Goal: Navigation & Orientation: Find specific page/section

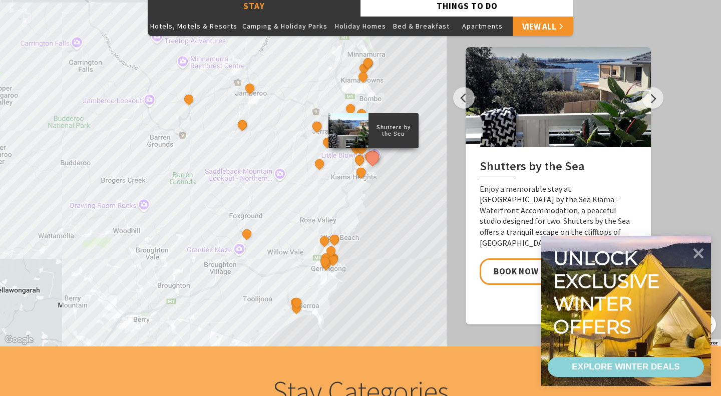
scroll to position [863, 0]
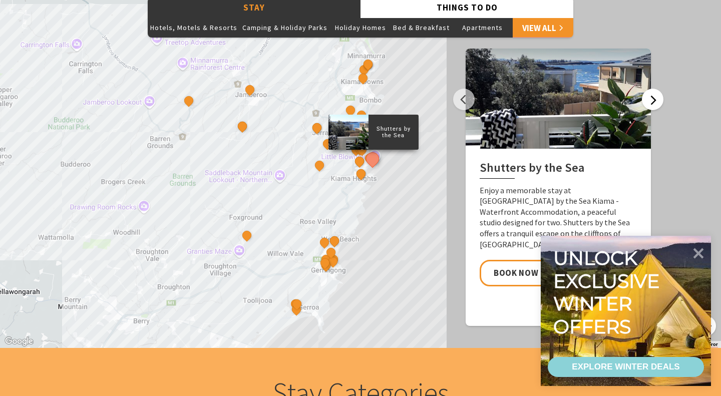
click at [655, 103] on button "Next" at bounding box center [653, 100] width 22 height 22
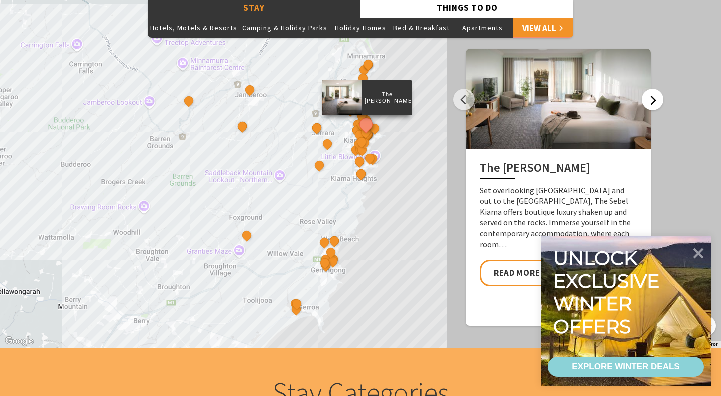
click at [655, 103] on button "Next" at bounding box center [653, 100] width 22 height 22
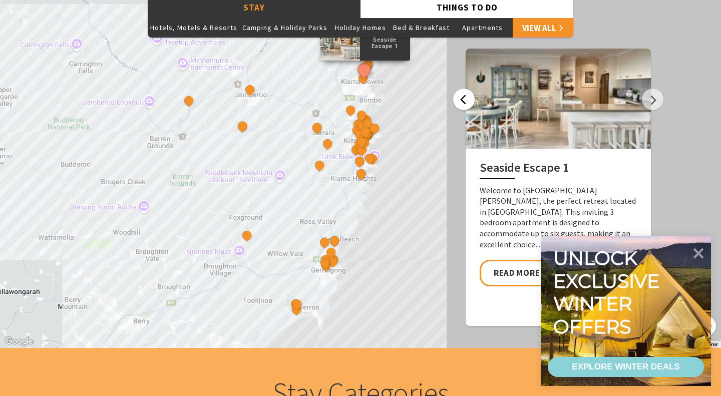
click at [465, 103] on button "Previous" at bounding box center [464, 100] width 22 height 22
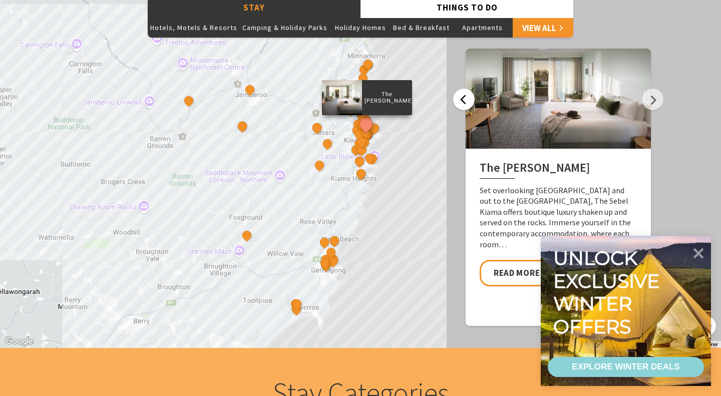
click at [465, 104] on button "Previous" at bounding box center [464, 100] width 22 height 22
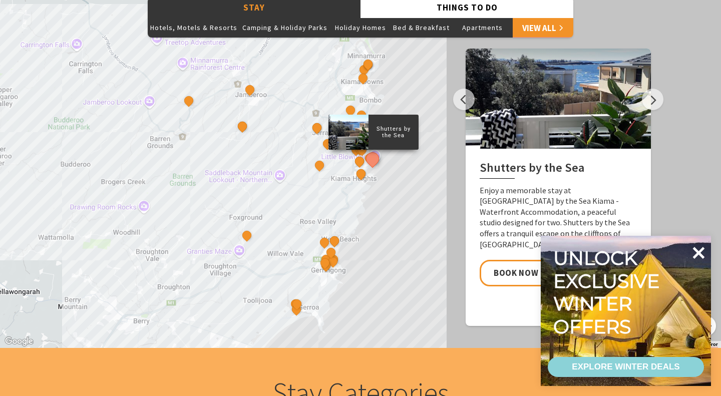
click at [696, 249] on icon at bounding box center [699, 253] width 12 height 12
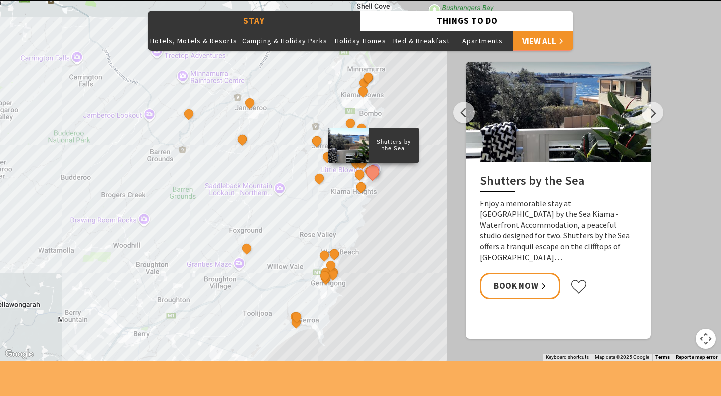
scroll to position [851, 0]
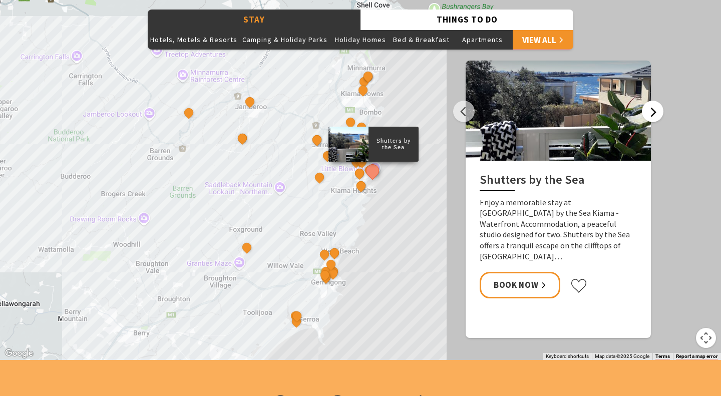
click at [652, 112] on button "Next" at bounding box center [653, 112] width 22 height 22
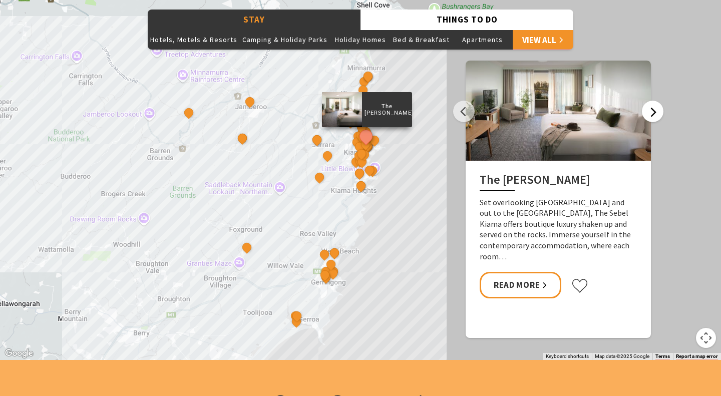
click at [652, 112] on button "Next" at bounding box center [653, 112] width 22 height 22
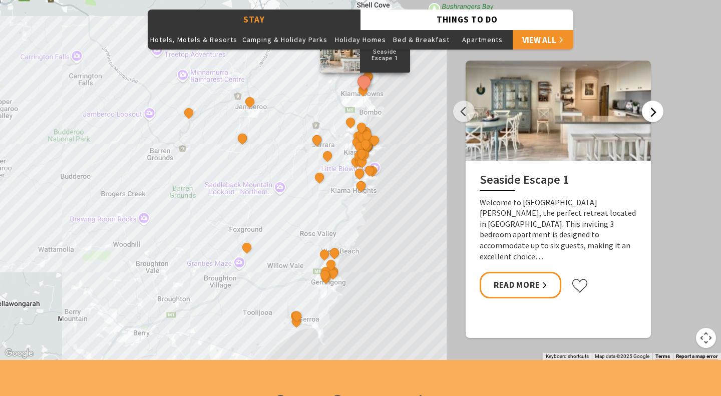
click at [652, 112] on button "Next" at bounding box center [653, 112] width 22 height 22
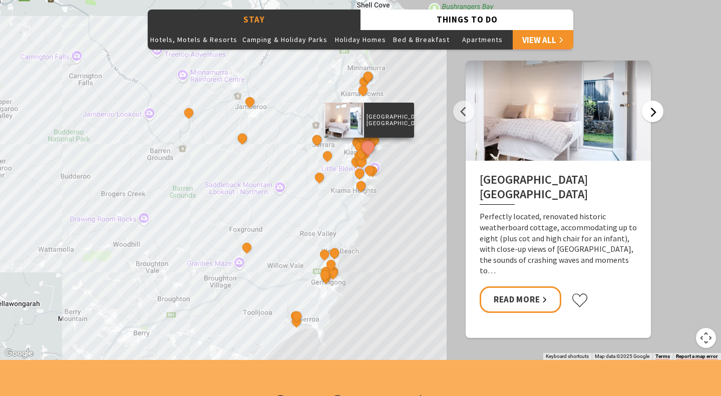
click at [652, 112] on button "Next" at bounding box center [653, 112] width 22 height 22
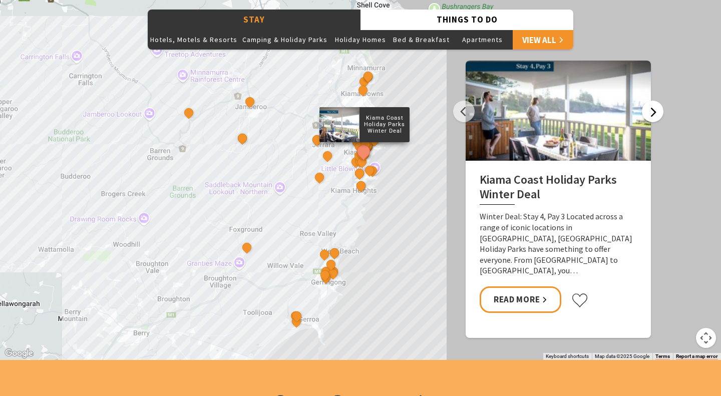
click at [652, 112] on button "Next" at bounding box center [653, 112] width 22 height 22
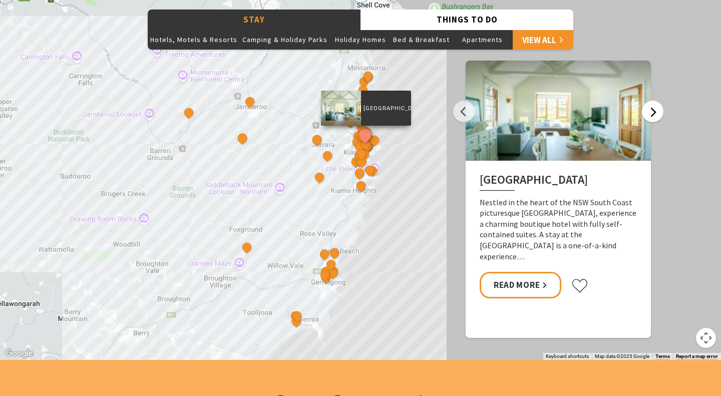
click at [652, 112] on button "Next" at bounding box center [653, 112] width 22 height 22
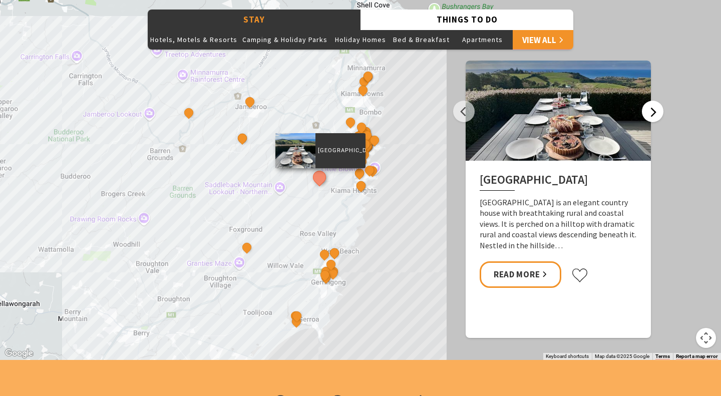
click at [652, 112] on button "Next" at bounding box center [653, 112] width 22 height 22
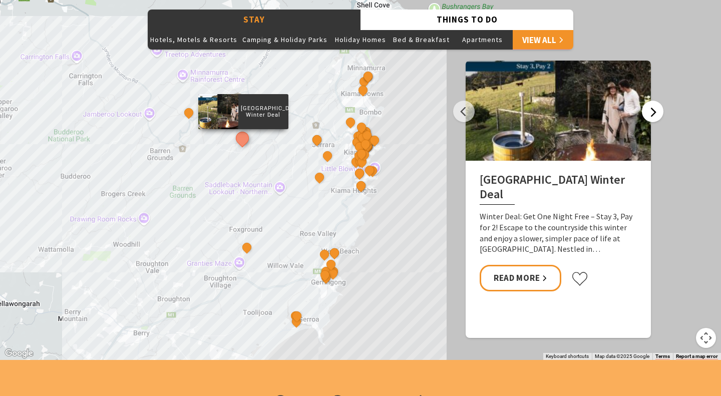
click at [652, 112] on button "Next" at bounding box center [653, 112] width 22 height 22
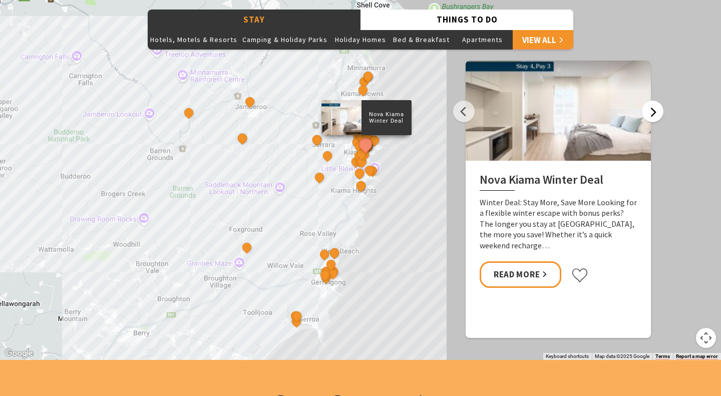
click at [651, 112] on button "Next" at bounding box center [653, 112] width 22 height 22
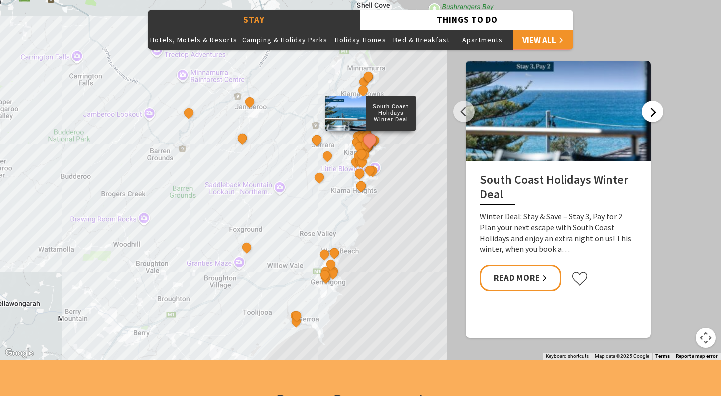
click at [651, 112] on button "Next" at bounding box center [653, 112] width 22 height 22
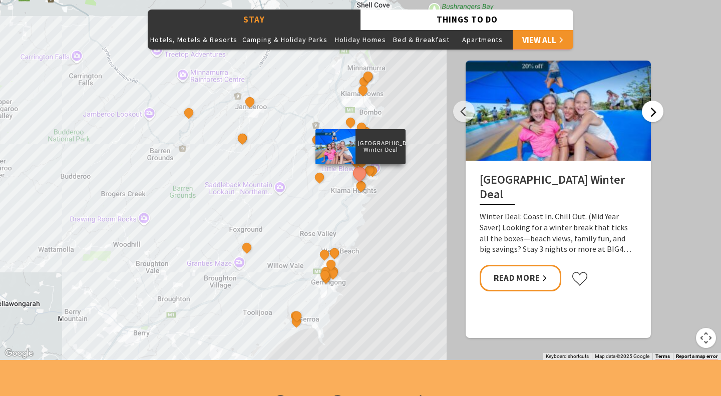
click at [651, 112] on button "Next" at bounding box center [653, 112] width 22 height 22
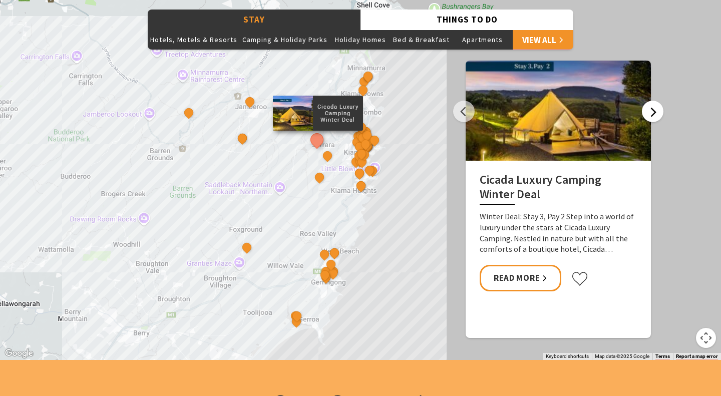
click at [651, 112] on button "Next" at bounding box center [653, 112] width 22 height 22
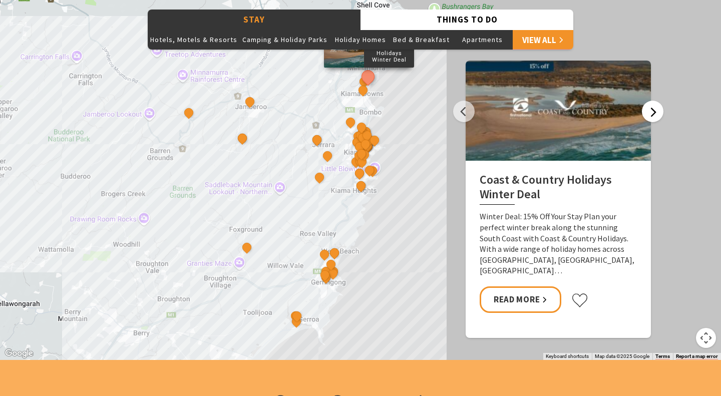
click at [651, 112] on button "Next" at bounding box center [653, 112] width 22 height 22
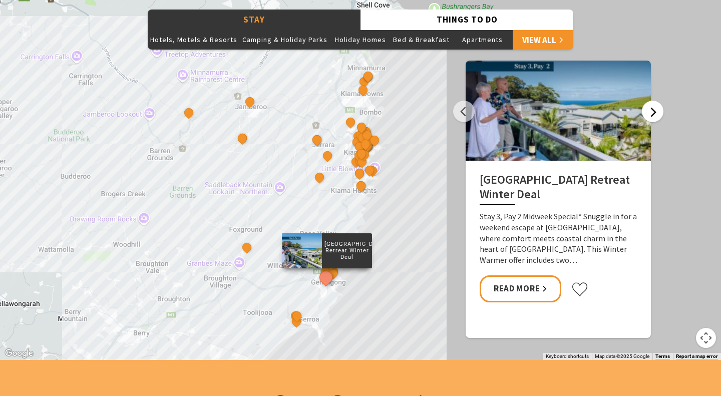
click at [651, 112] on button "Next" at bounding box center [653, 112] width 22 height 22
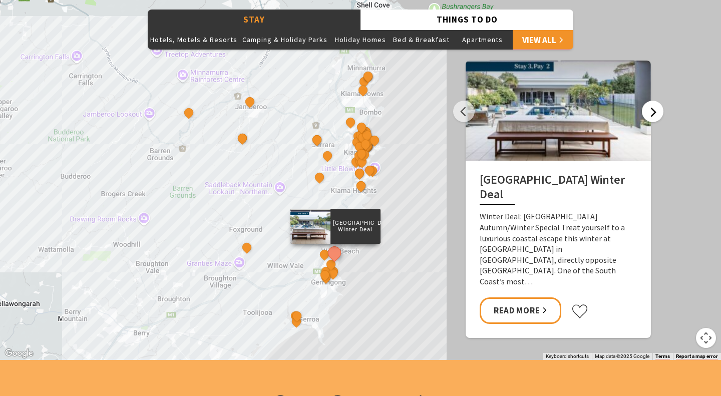
click at [651, 112] on button "Next" at bounding box center [653, 112] width 22 height 22
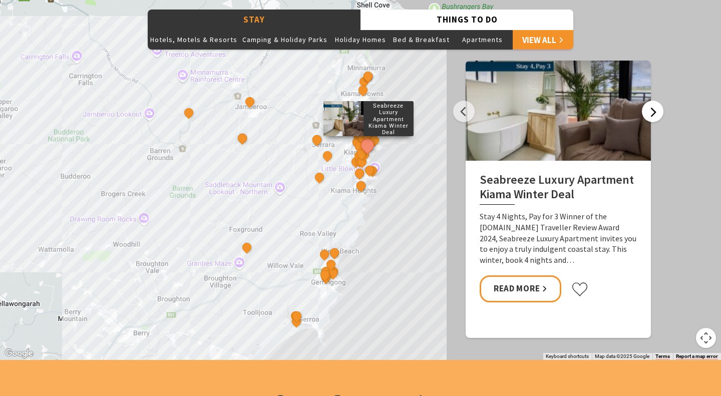
click at [651, 112] on button "Next" at bounding box center [653, 112] width 22 height 22
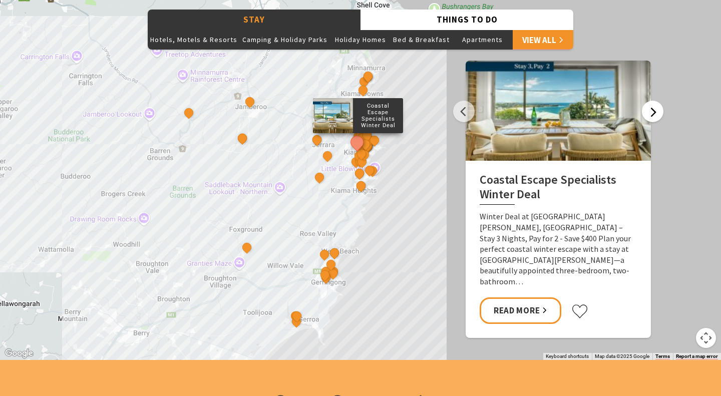
click at [652, 112] on button "Next" at bounding box center [653, 112] width 22 height 22
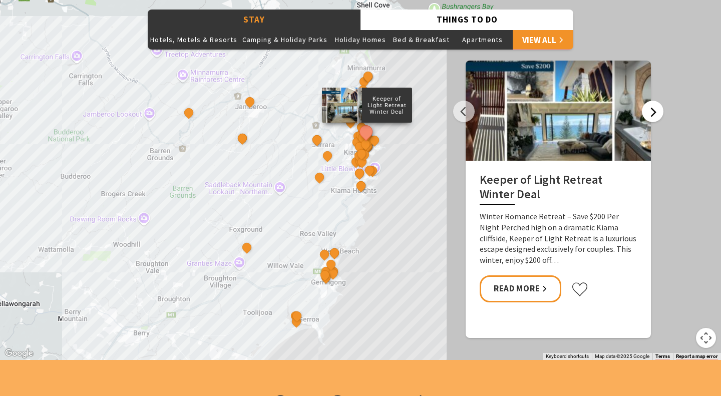
click at [652, 112] on button "Next" at bounding box center [653, 112] width 22 height 22
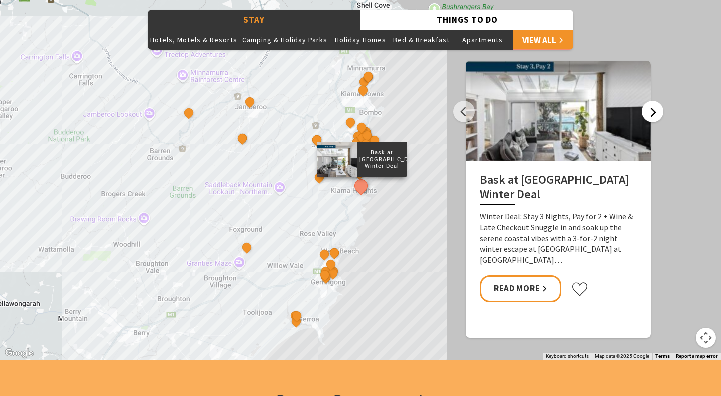
click at [652, 112] on button "Next" at bounding box center [653, 112] width 22 height 22
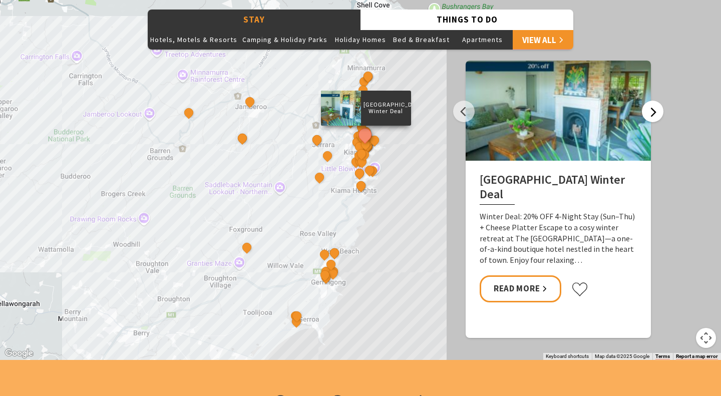
click at [652, 112] on button "Next" at bounding box center [653, 112] width 22 height 22
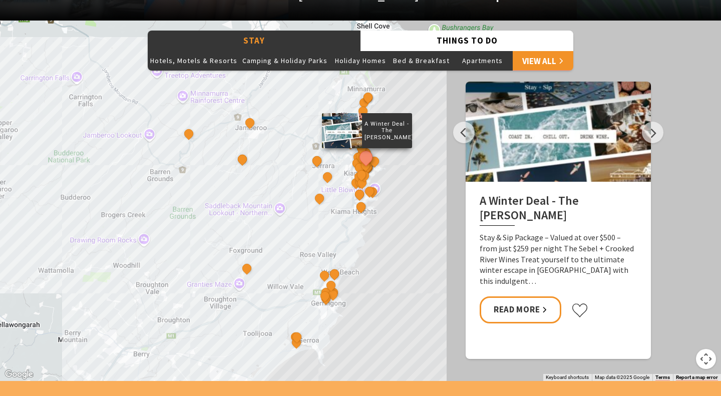
scroll to position [834, 0]
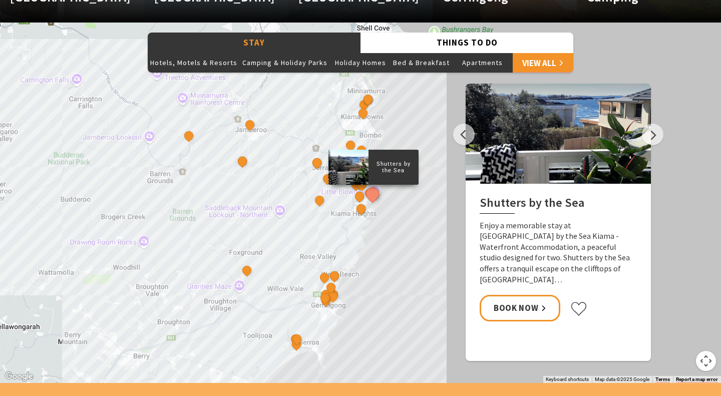
scroll to position [821, 0]
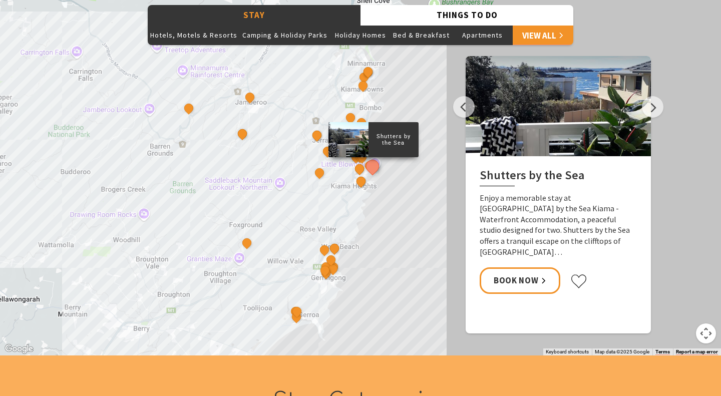
scroll to position [861, 0]
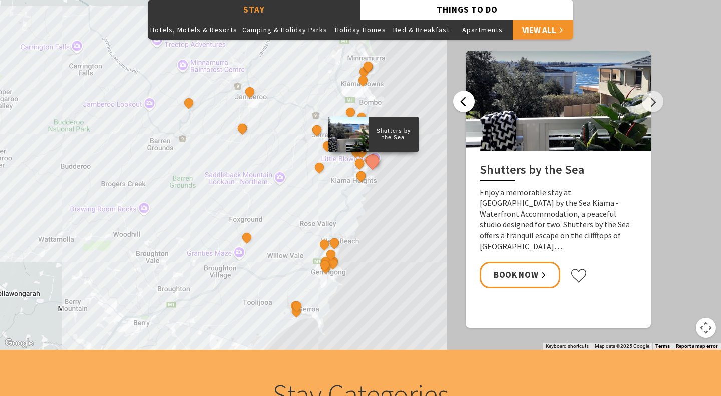
click at [461, 103] on button "Previous" at bounding box center [464, 102] width 22 height 22
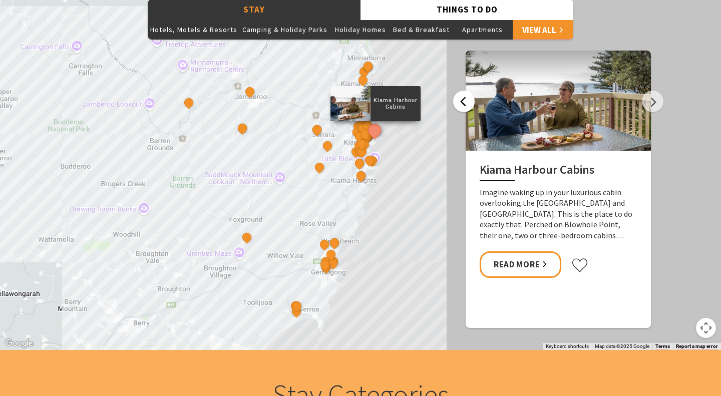
click at [461, 103] on button "Previous" at bounding box center [464, 102] width 22 height 22
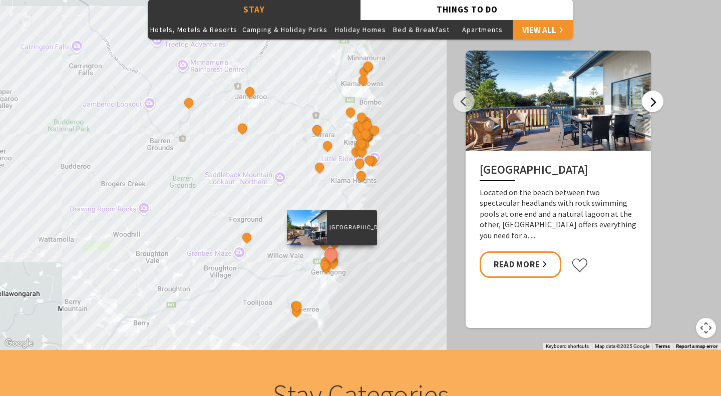
click at [657, 102] on button "Next" at bounding box center [653, 102] width 22 height 22
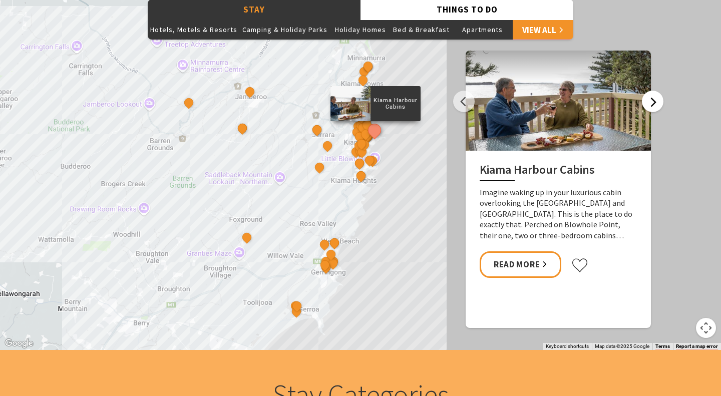
click at [657, 102] on button "Next" at bounding box center [653, 102] width 22 height 22
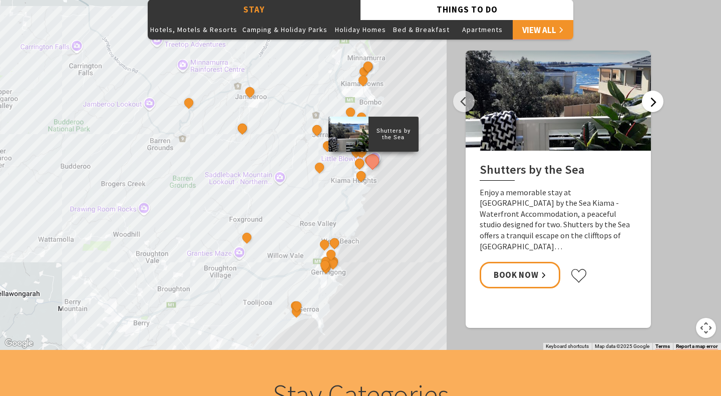
click at [657, 102] on button "Next" at bounding box center [653, 102] width 22 height 22
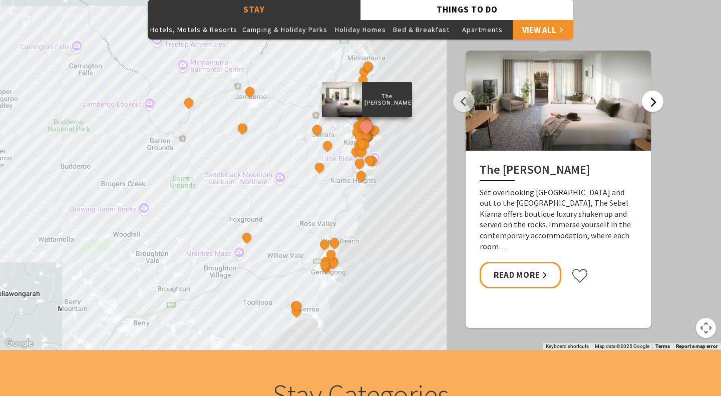
click at [657, 102] on button "Next" at bounding box center [653, 102] width 22 height 22
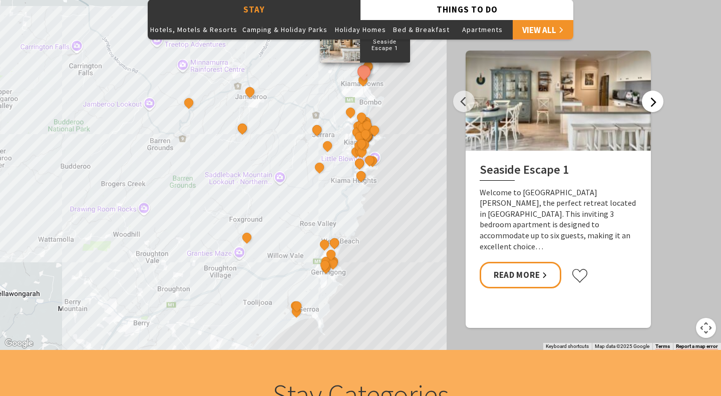
click at [657, 102] on button "Next" at bounding box center [653, 102] width 22 height 22
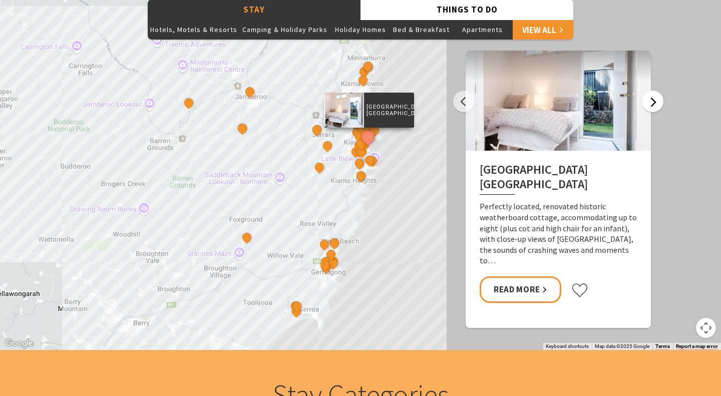
click at [657, 102] on button "Next" at bounding box center [653, 102] width 22 height 22
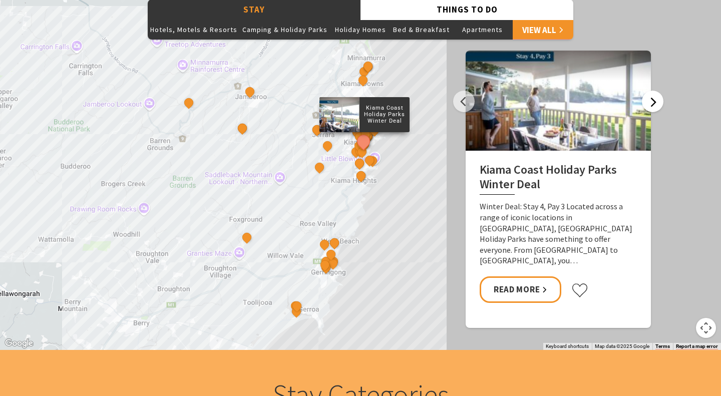
click at [657, 102] on button "Next" at bounding box center [653, 102] width 22 height 22
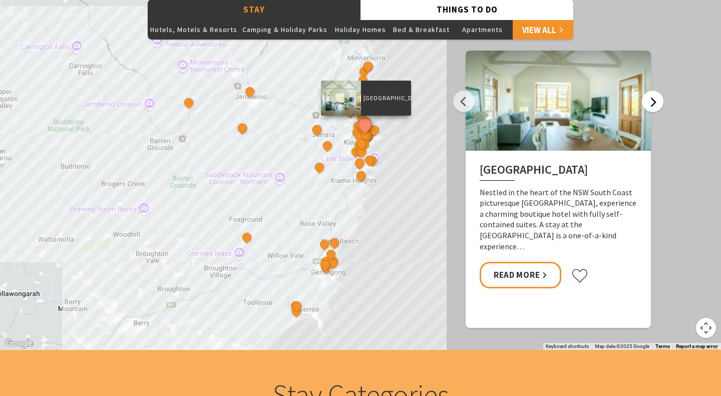
click at [657, 102] on button "Next" at bounding box center [653, 102] width 22 height 22
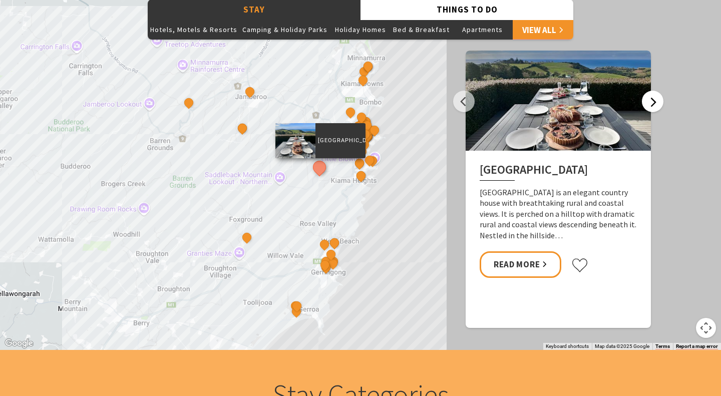
click at [657, 102] on button "Next" at bounding box center [653, 102] width 22 height 22
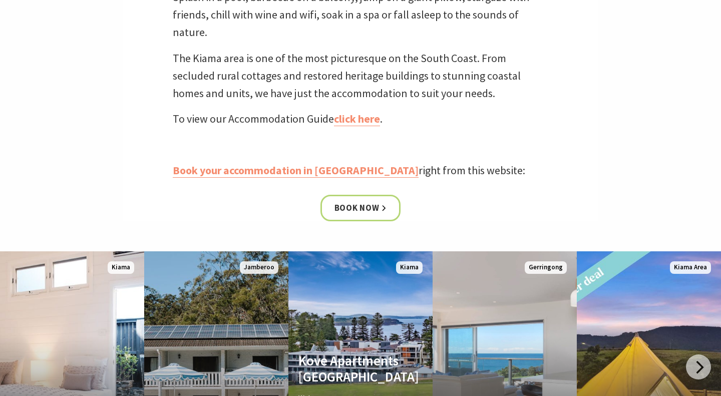
scroll to position [359, 0]
